Goal: Task Accomplishment & Management: Complete application form

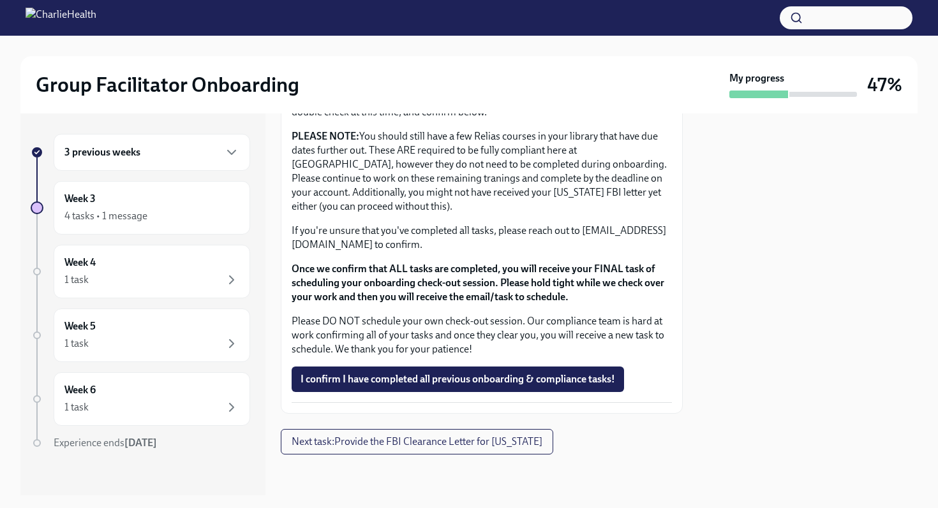
scroll to position [1067, 0]
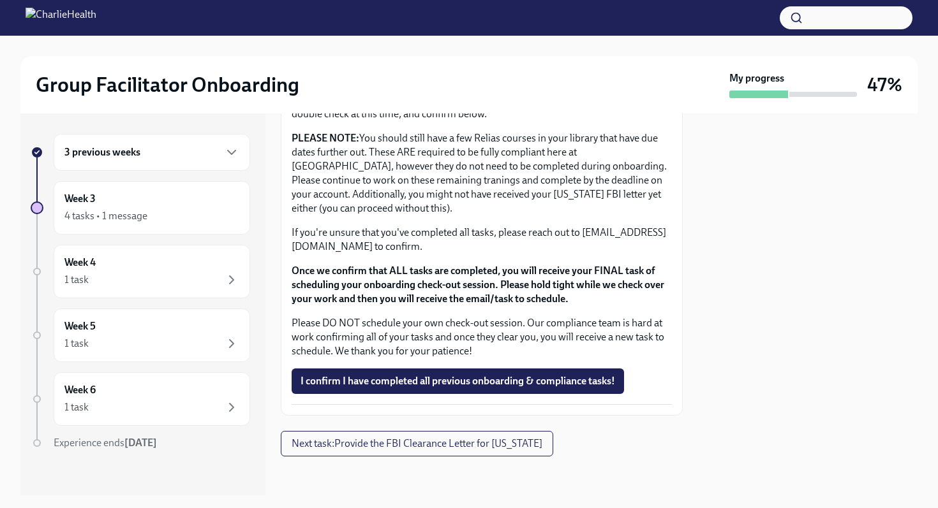
click at [172, 155] on div "3 previous weeks" at bounding box center [151, 152] width 175 height 15
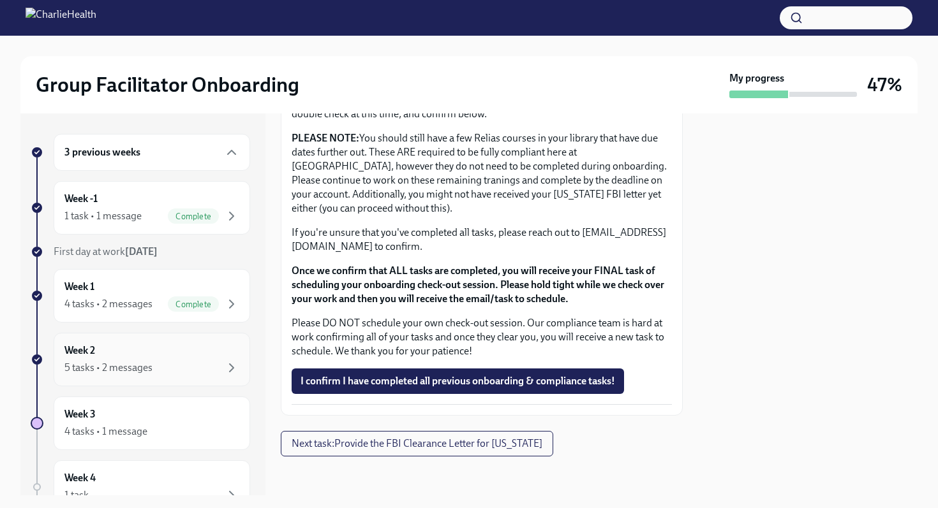
click at [146, 373] on div "5 tasks • 2 messages" at bounding box center [108, 368] width 88 height 14
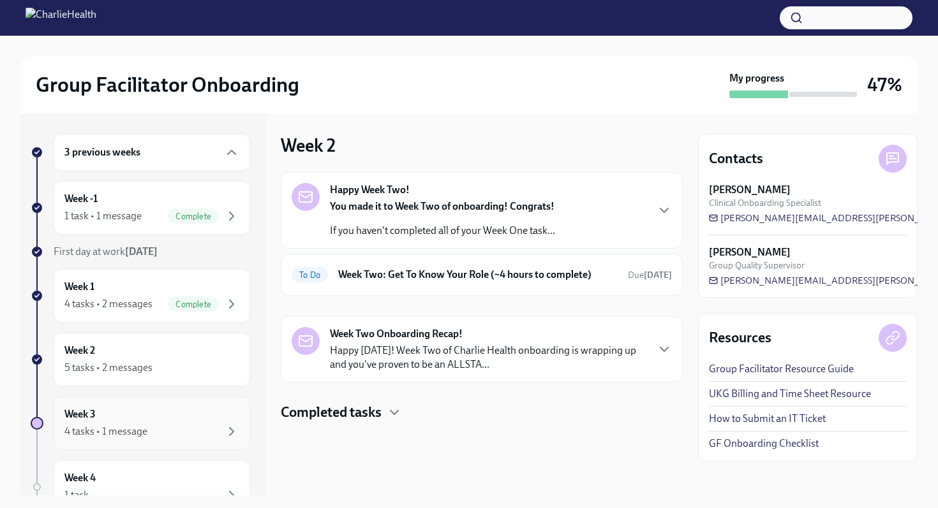
click at [144, 431] on div "4 tasks • 1 message" at bounding box center [105, 432] width 83 height 14
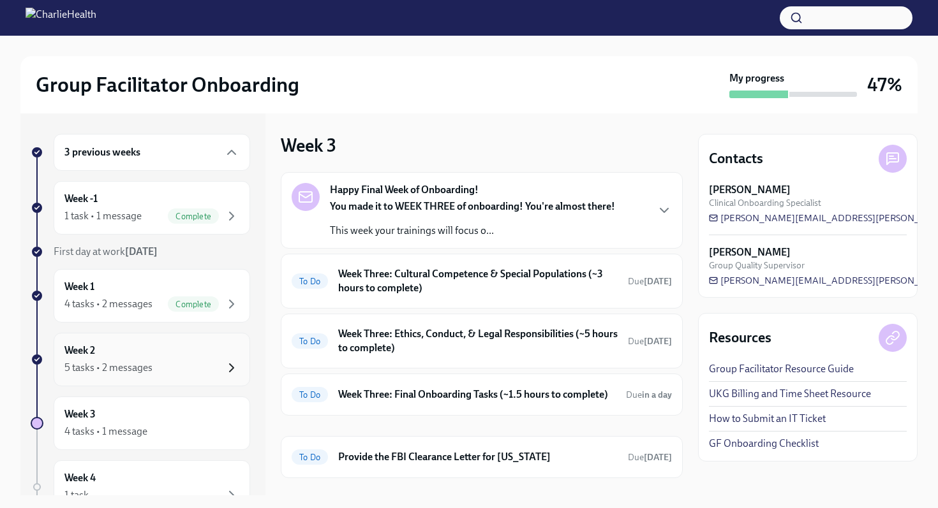
click at [239, 369] on icon "button" at bounding box center [231, 367] width 15 height 15
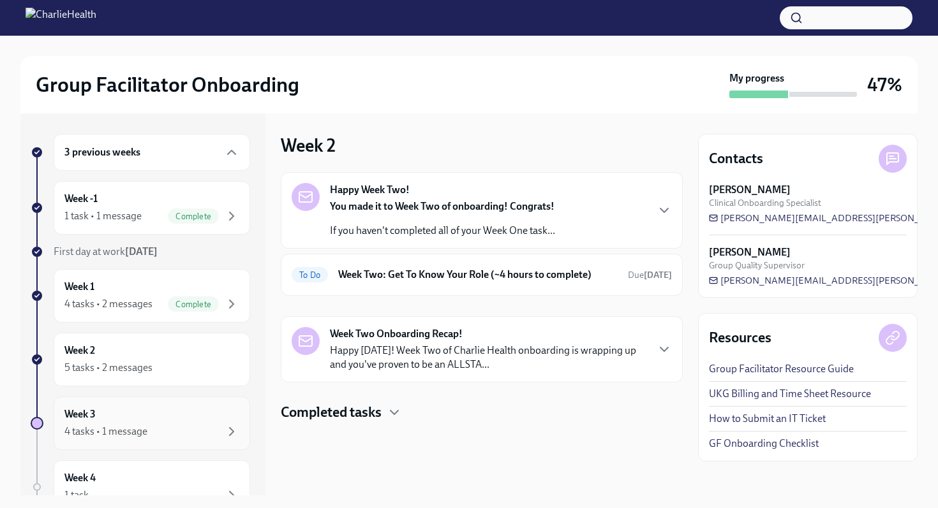
click at [206, 426] on div "4 tasks • 1 message" at bounding box center [151, 431] width 175 height 15
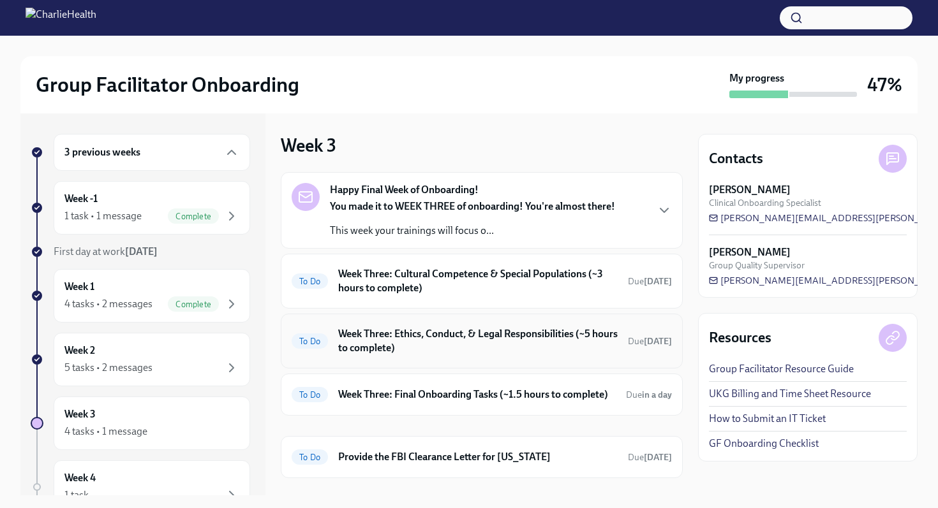
scroll to position [24, 0]
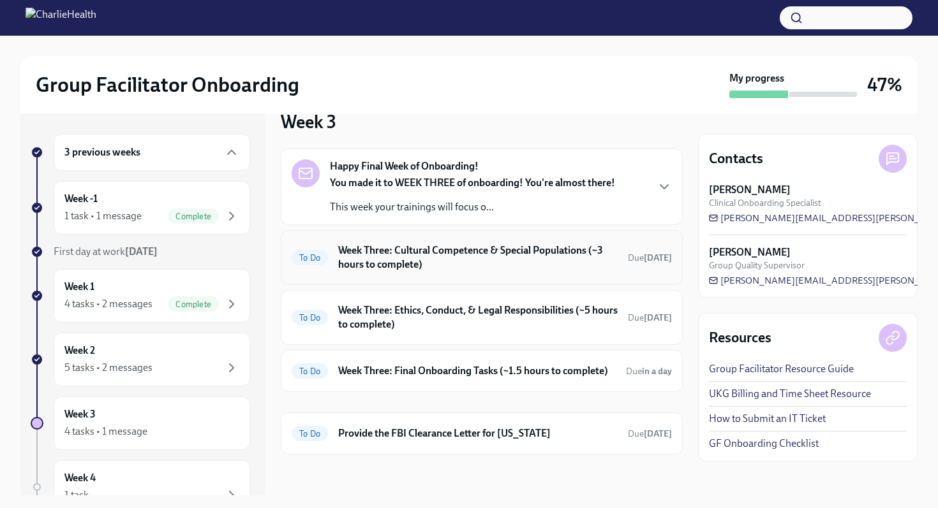
click at [560, 267] on h6 "Week Three: Cultural Competence & Special Populations (~3 hours to complete)" at bounding box center [477, 258] width 279 height 28
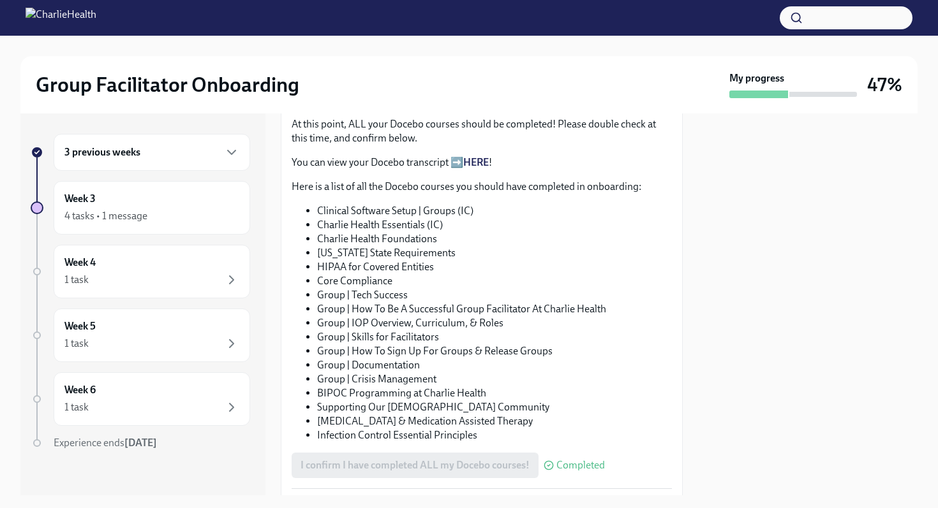
scroll to position [679, 0]
click at [480, 168] on link "HERE" at bounding box center [476, 164] width 26 height 12
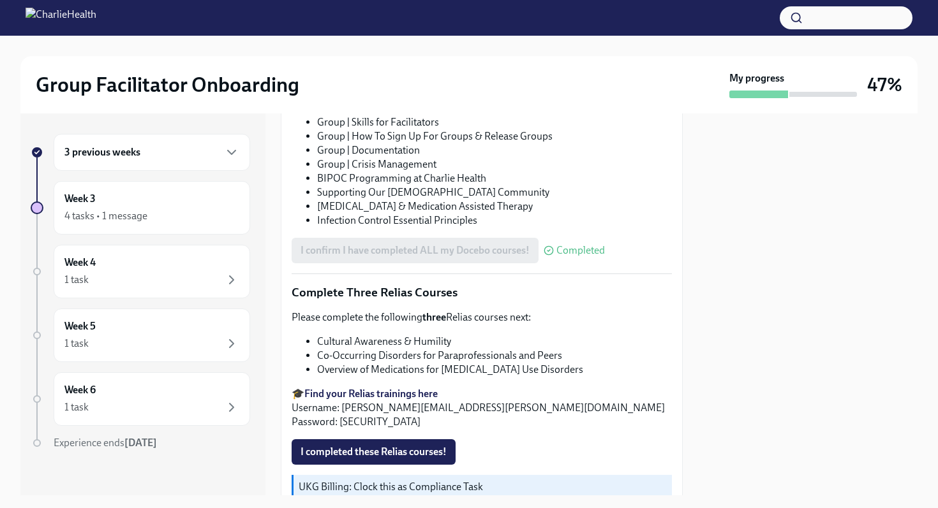
scroll to position [897, 0]
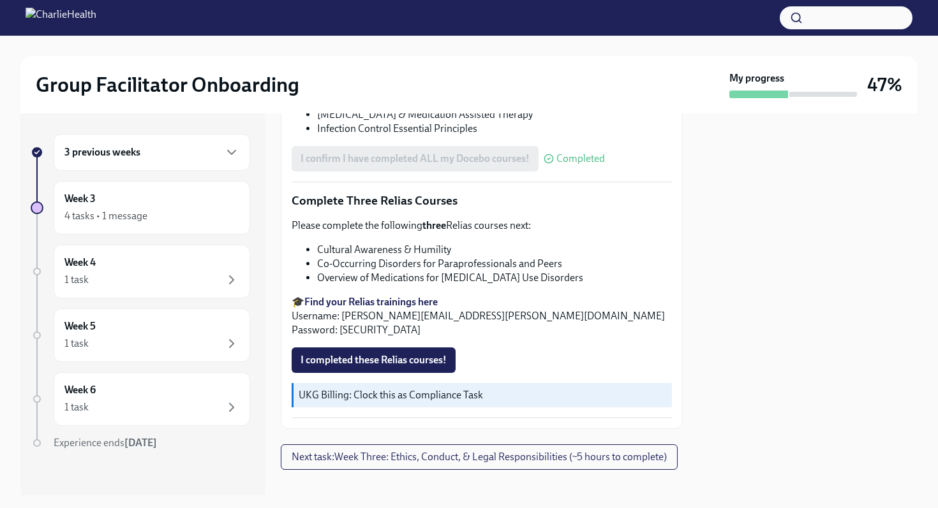
scroll to position [989, 0]
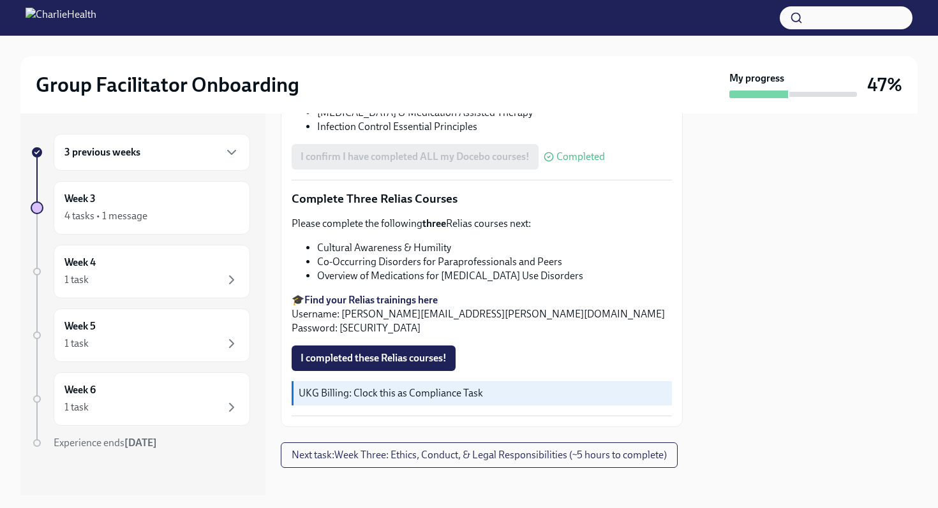
click at [317, 262] on li "Co-Occurring Disorders for Paraprofessionals and Peers" at bounding box center [494, 262] width 355 height 14
drag, startPoint x: 320, startPoint y: 262, endPoint x: 563, endPoint y: 264, distance: 243.1
click at [563, 264] on li "Co-Occurring Disorders for Paraprofessionals and Peers" at bounding box center [494, 262] width 355 height 14
copy li "Co-Occurring Disorders for Paraprofessionals and Peers"
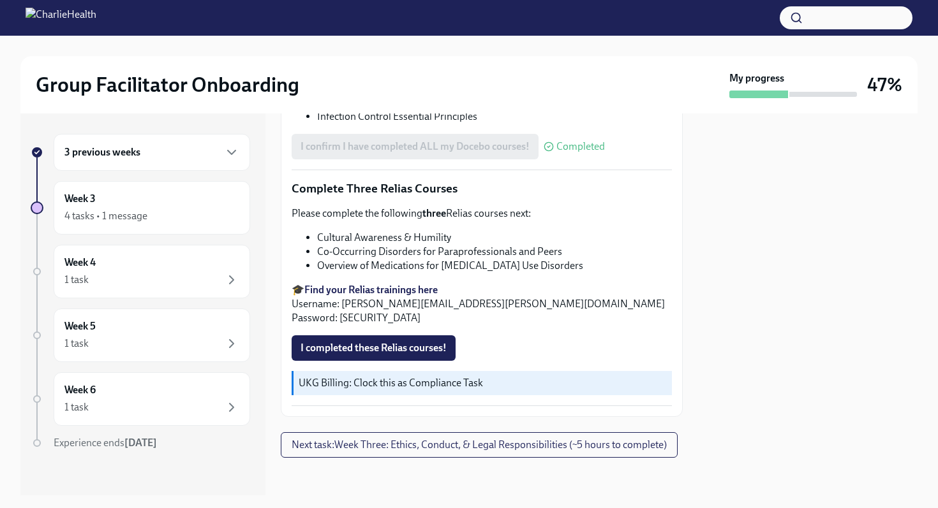
scroll to position [1004, 0]
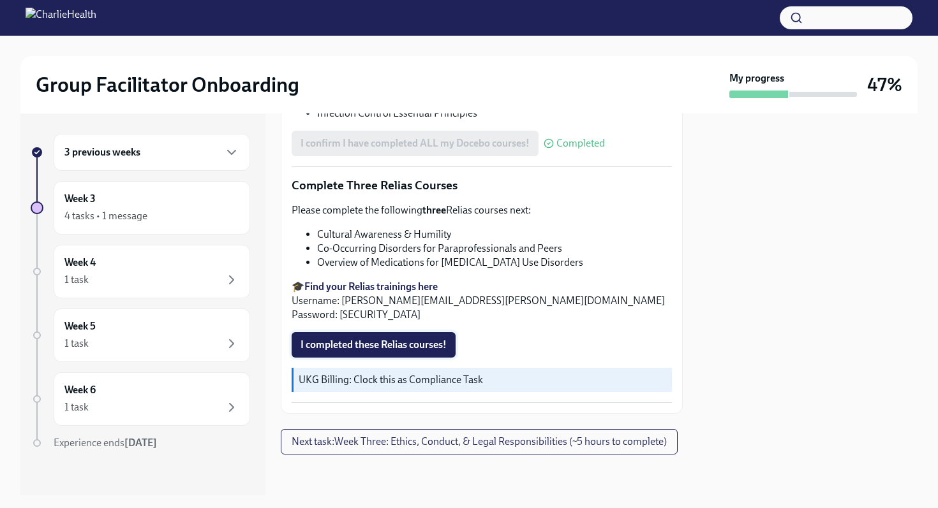
click at [416, 346] on span "I completed these Relias courses!" at bounding box center [373, 345] width 146 height 13
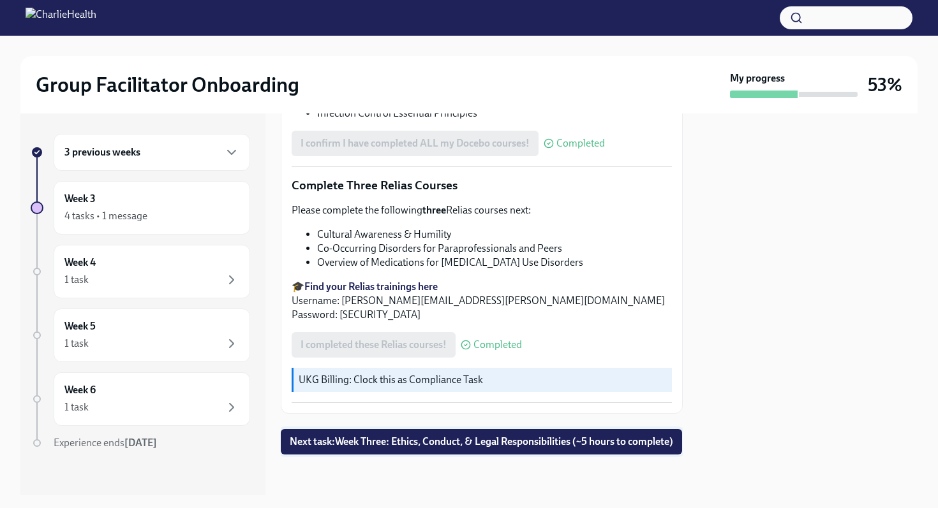
click at [420, 436] on span "Next task : Week Three: Ethics, Conduct, & Legal Responsibilities (~5 hours to …" at bounding box center [481, 442] width 383 height 13
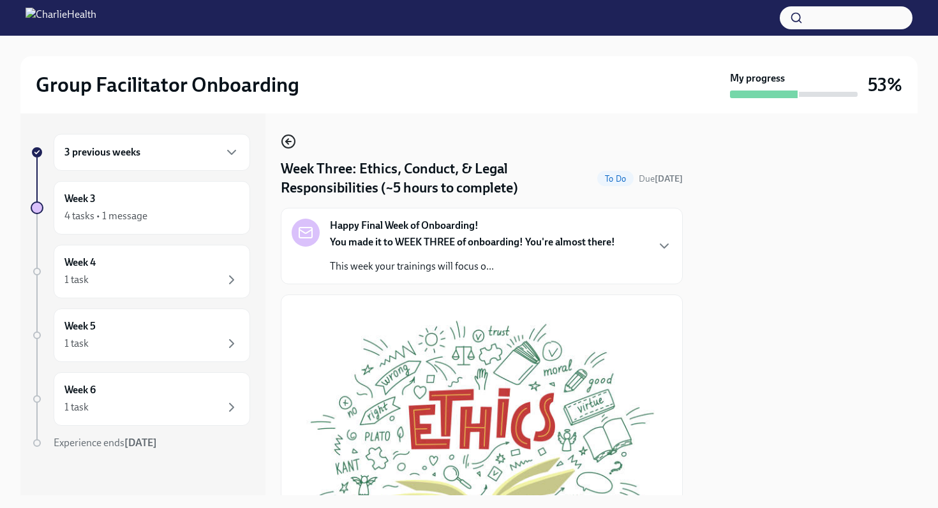
click at [288, 144] on icon "button" at bounding box center [287, 141] width 3 height 5
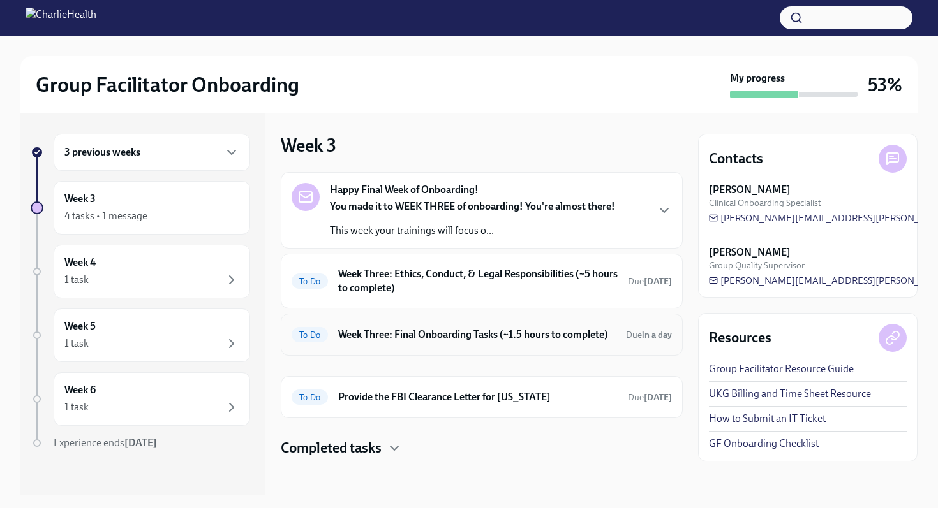
click at [396, 339] on h6 "Week Three: Final Onboarding Tasks (~1.5 hours to complete)" at bounding box center [477, 335] width 278 height 14
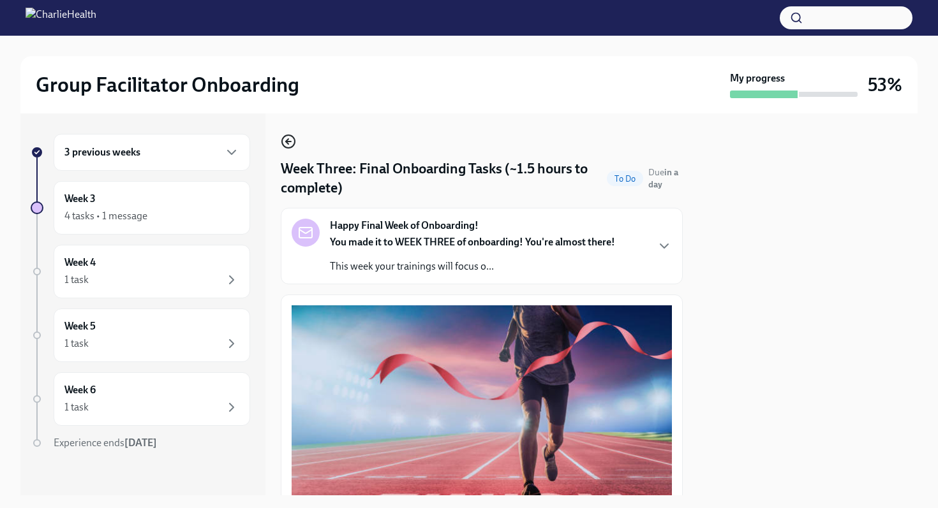
click at [289, 147] on icon "button" at bounding box center [288, 141] width 15 height 15
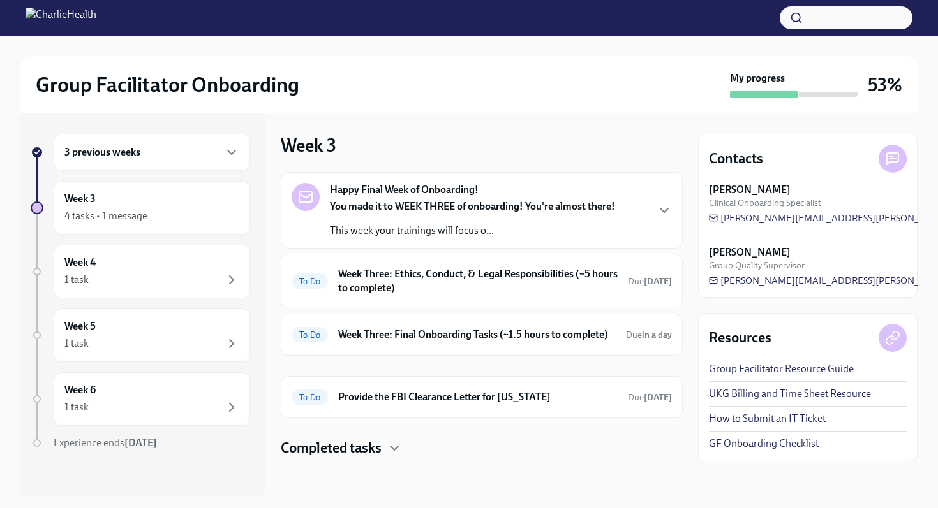
click at [362, 450] on h4 "Completed tasks" at bounding box center [331, 448] width 101 height 19
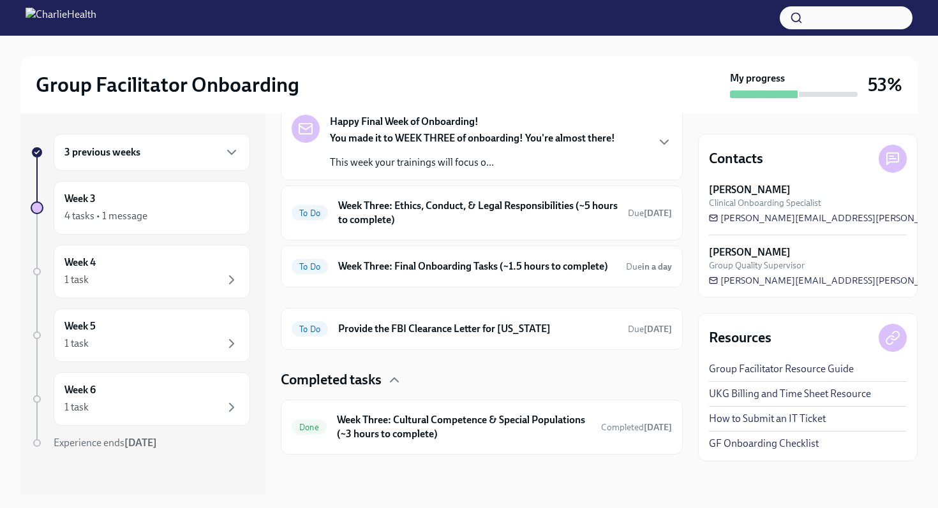
click at [362, 440] on h6 "Week Three: Cultural Competence & Special Populations (~3 hours to complete)" at bounding box center [464, 427] width 254 height 28
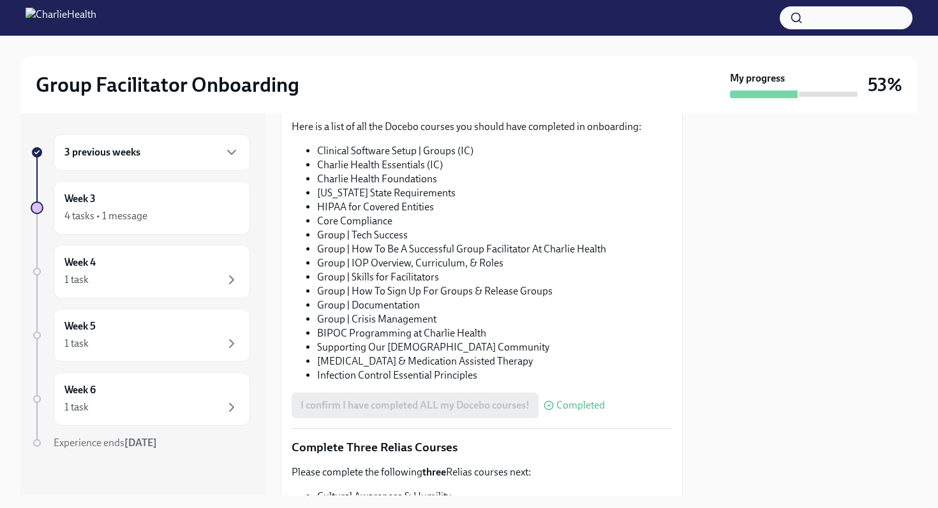
scroll to position [1004, 0]
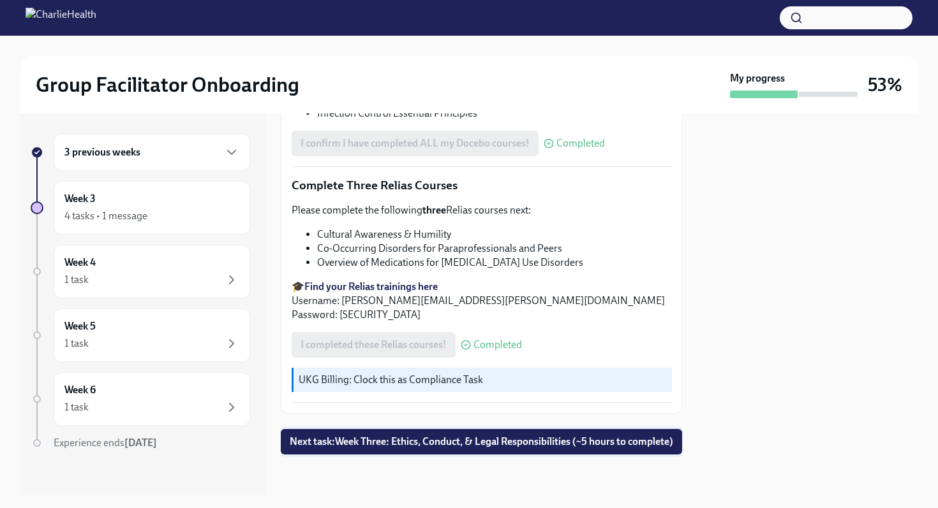
click at [444, 446] on span "Next task : Week Three: Ethics, Conduct, & Legal Responsibilities (~5 hours to …" at bounding box center [481, 442] width 383 height 13
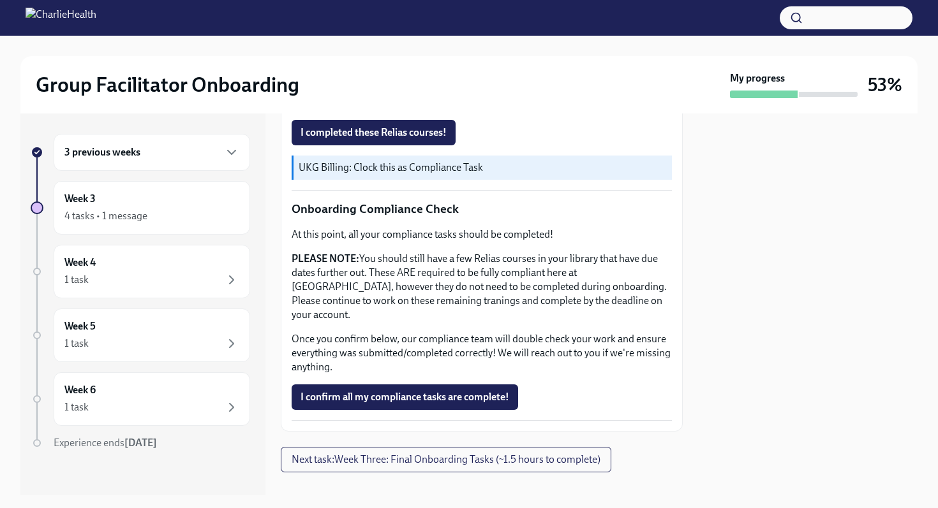
scroll to position [687, 0]
